Goal: Information Seeking & Learning: Find specific fact

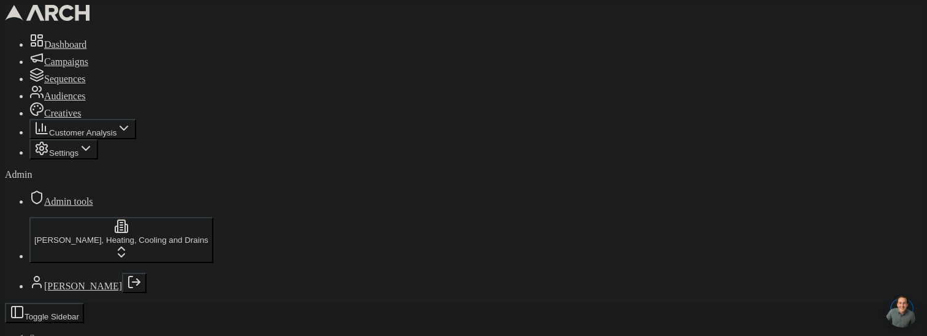
scroll to position [312, 0]
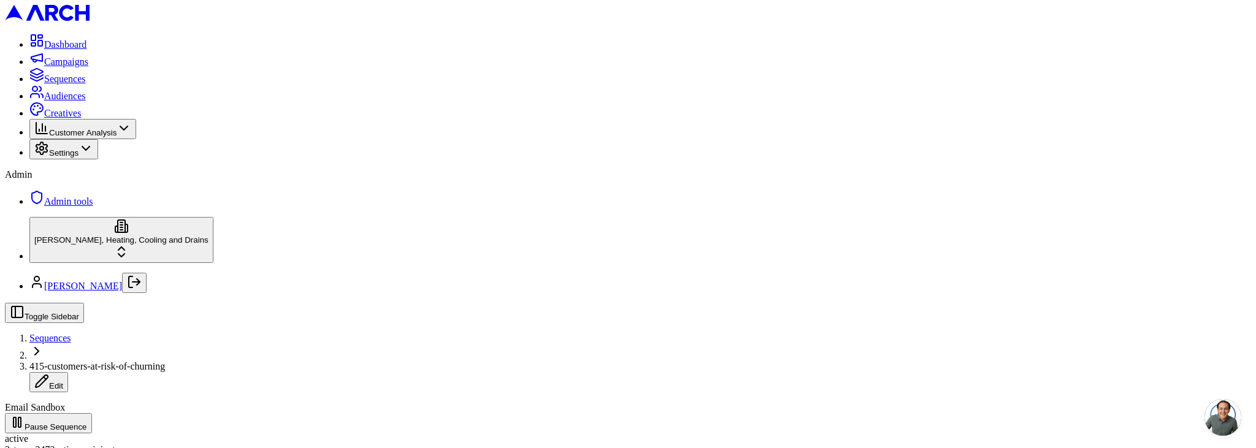
scroll to position [400, 0]
drag, startPoint x: 415, startPoint y: 297, endPoint x: 571, endPoint y: 294, distance: 156.4
copy div "+17072492609 • To: (415) 328-4020"
